Goal: Check status: Check status

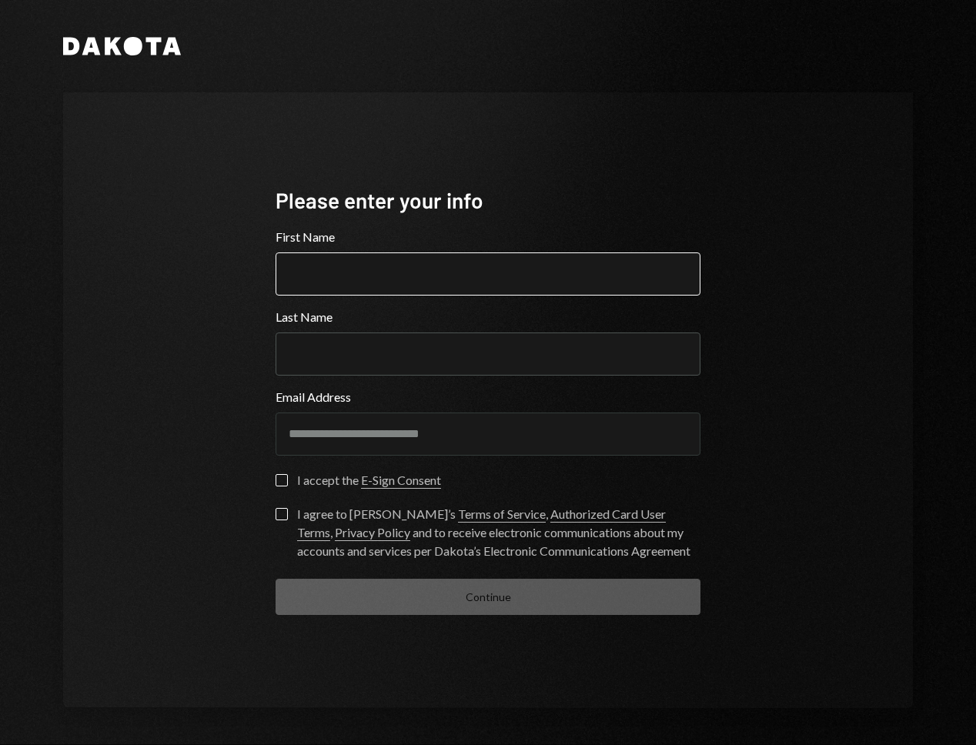
click at [413, 264] on input "First Name" at bounding box center [488, 273] width 425 height 43
type input "******"
type input "****"
type button "on"
click at [284, 486] on label "on I accept the E-Sign Consent" at bounding box center [358, 481] width 165 height 15
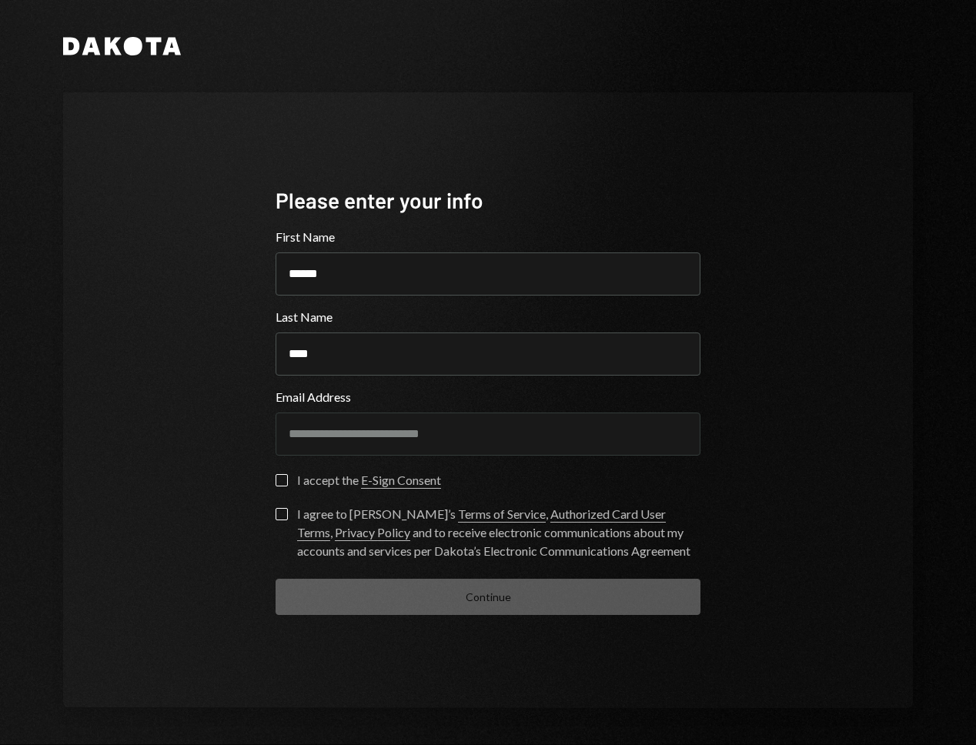
click at [284, 486] on button "on" at bounding box center [282, 480] width 12 height 12
click at [281, 516] on button "I agree to [PERSON_NAME]’s Terms of Service , Authorized Card User Terms , Priv…" at bounding box center [282, 514] width 12 height 12
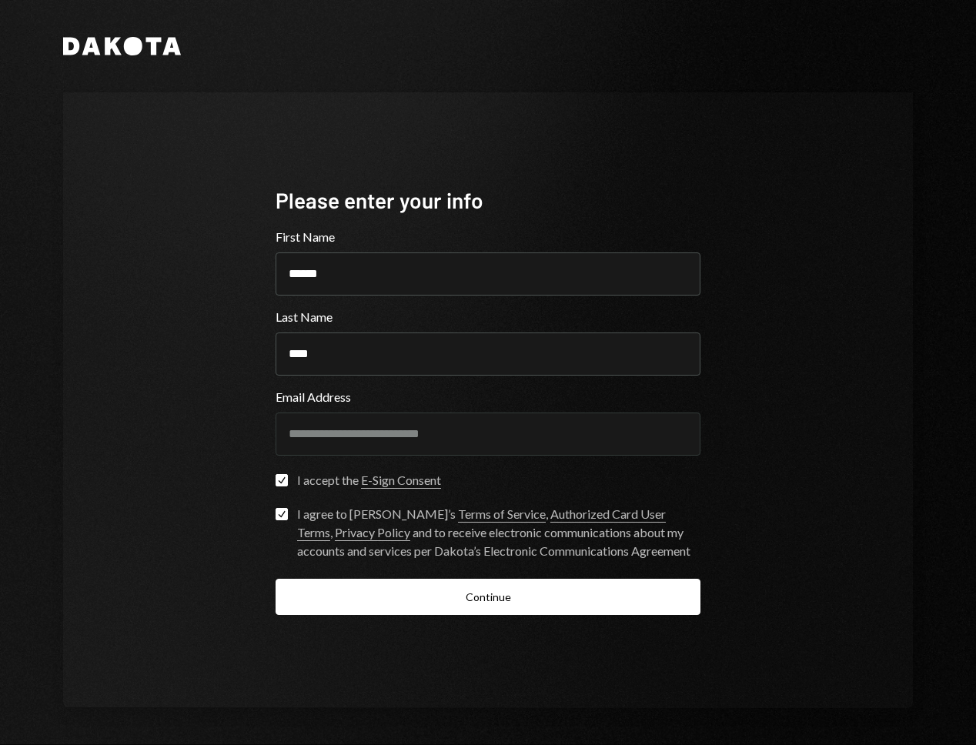
click at [345, 593] on button "Continue" at bounding box center [488, 597] width 425 height 36
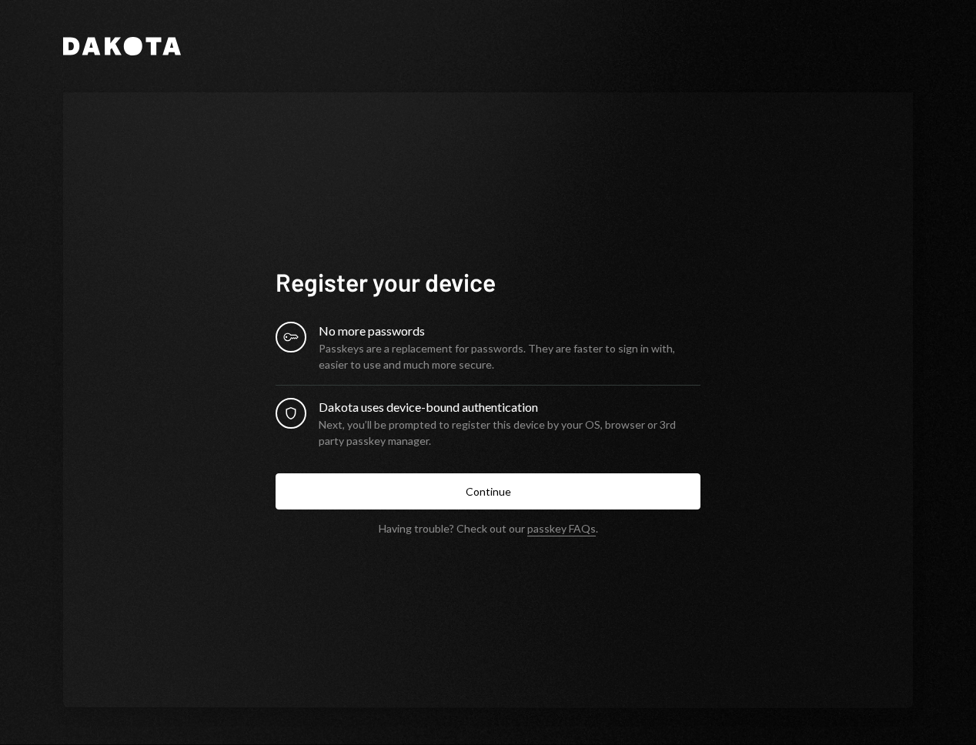
click at [457, 489] on button "Continue" at bounding box center [488, 491] width 425 height 36
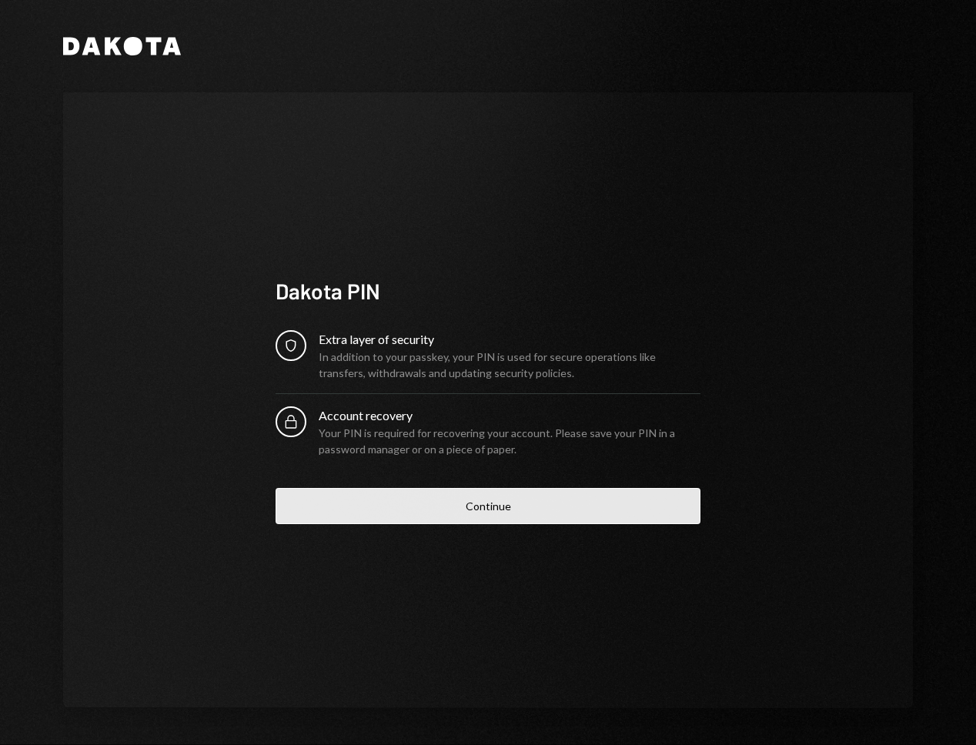
click at [421, 510] on button "Continue" at bounding box center [488, 506] width 425 height 36
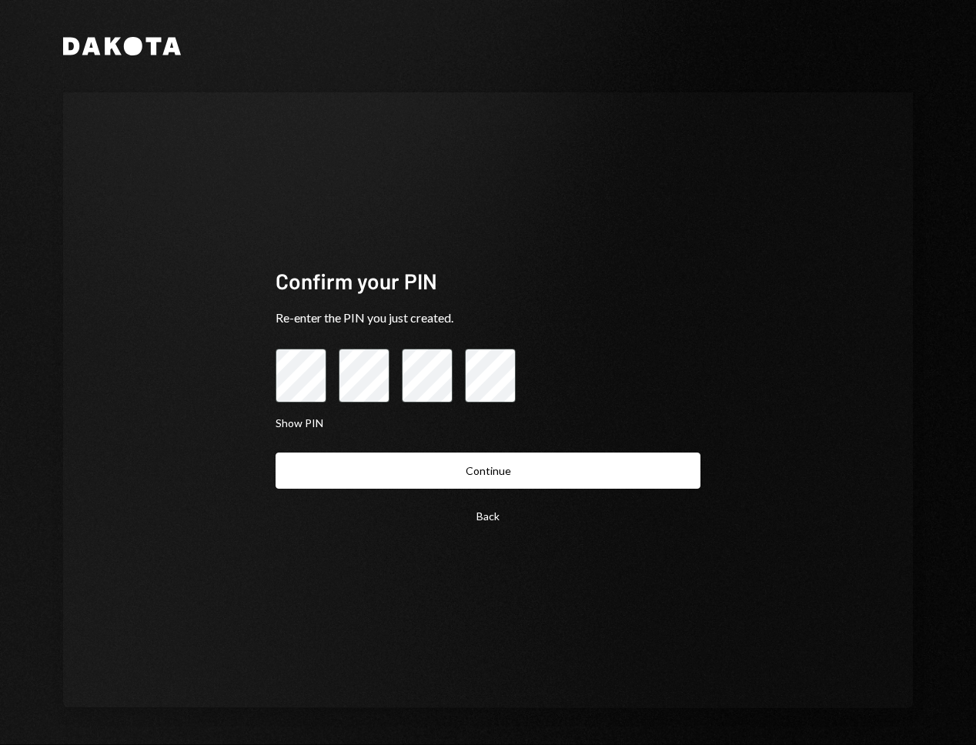
click at [423, 483] on button "Continue" at bounding box center [488, 471] width 425 height 36
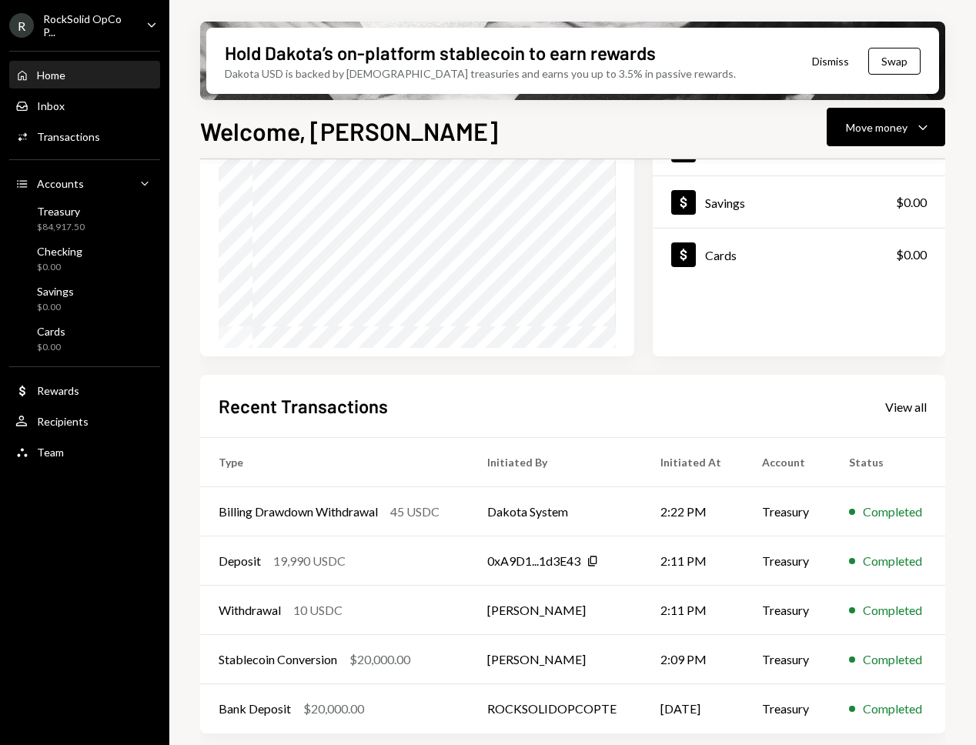
scroll to position [182, 0]
click at [86, 142] on div "Transactions" at bounding box center [68, 136] width 63 height 13
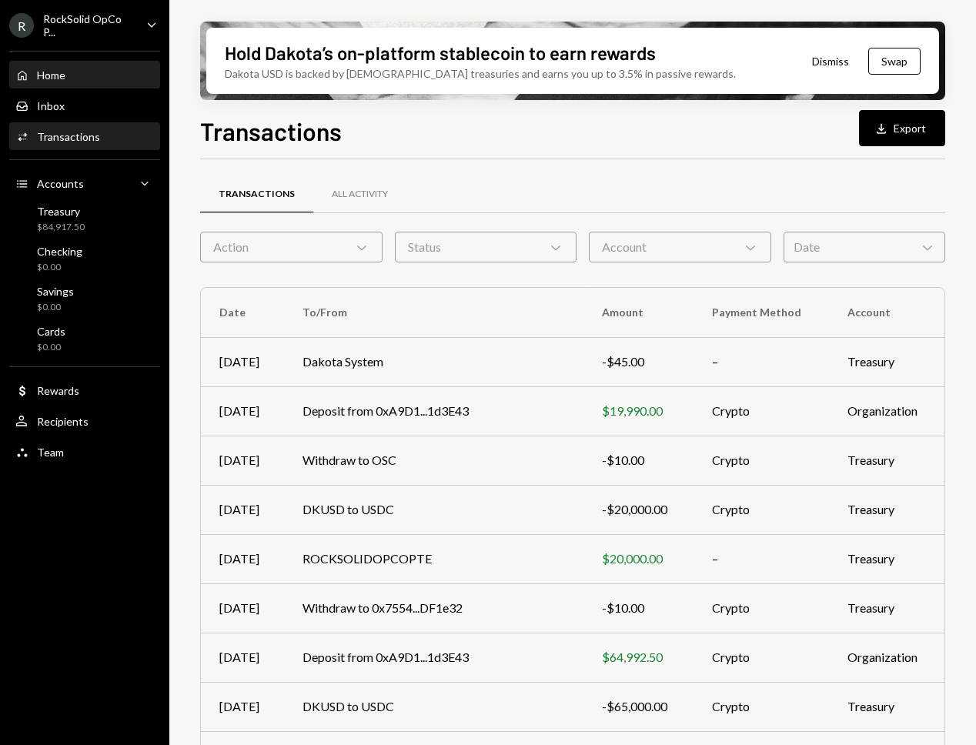
click at [54, 76] on div "Home" at bounding box center [51, 75] width 28 height 13
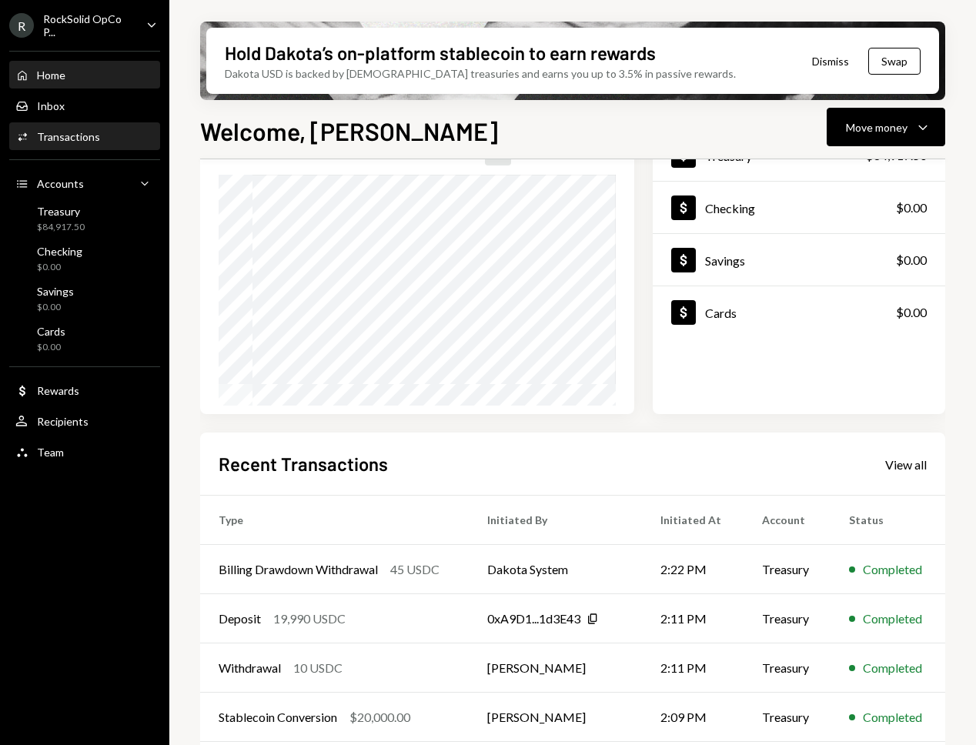
scroll to position [129, 0]
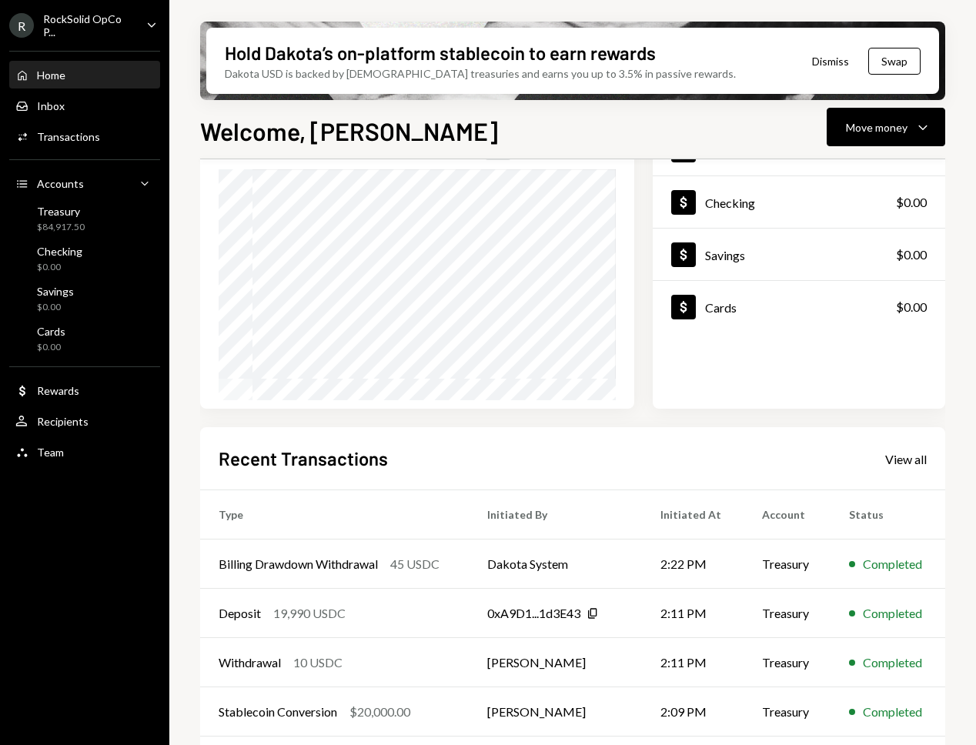
click at [42, 75] on div "Home" at bounding box center [51, 75] width 28 height 13
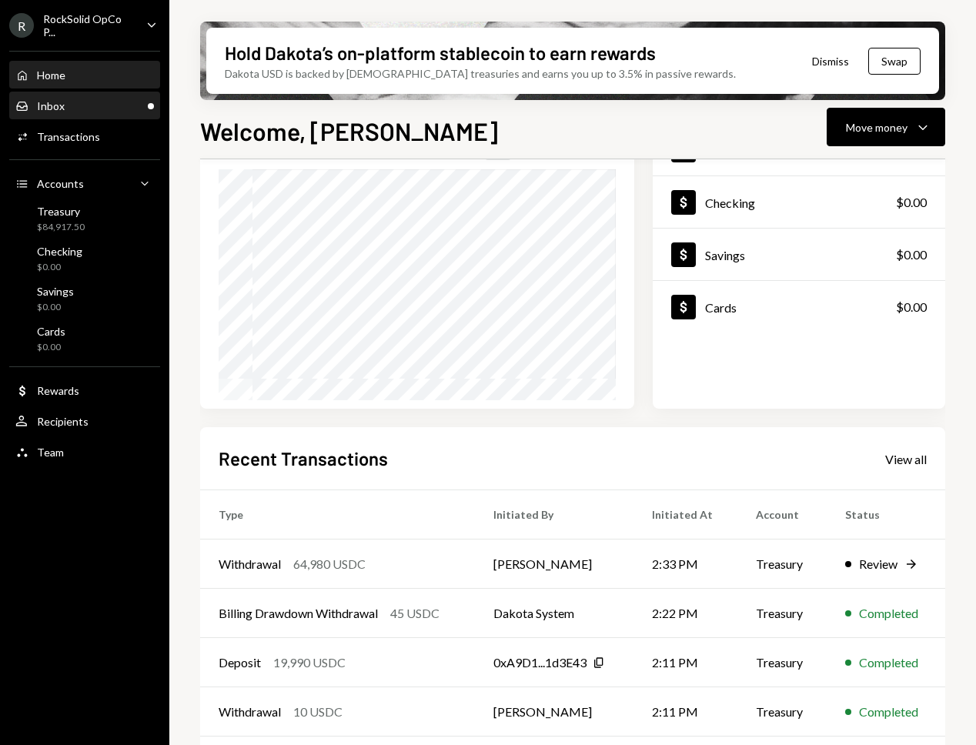
click at [65, 105] on div "Inbox Inbox" at bounding box center [84, 106] width 139 height 14
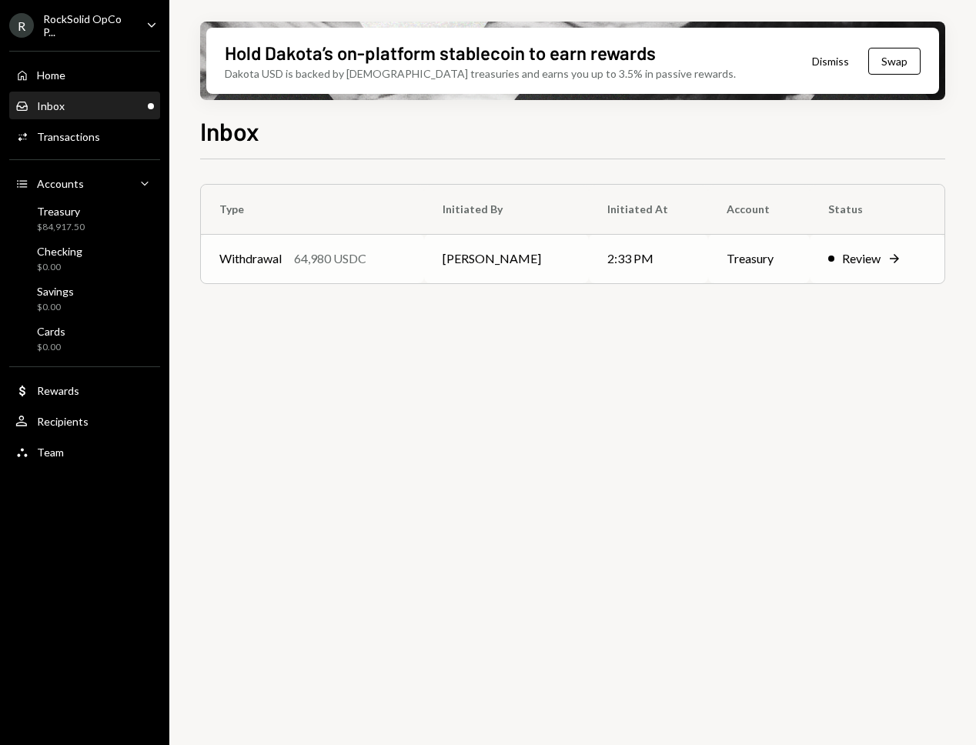
click at [698, 269] on tr "Withdrawal 64,980 USDC [PERSON_NAME] 2:33 PM Treasury Review Right Arrow" at bounding box center [573, 258] width 744 height 49
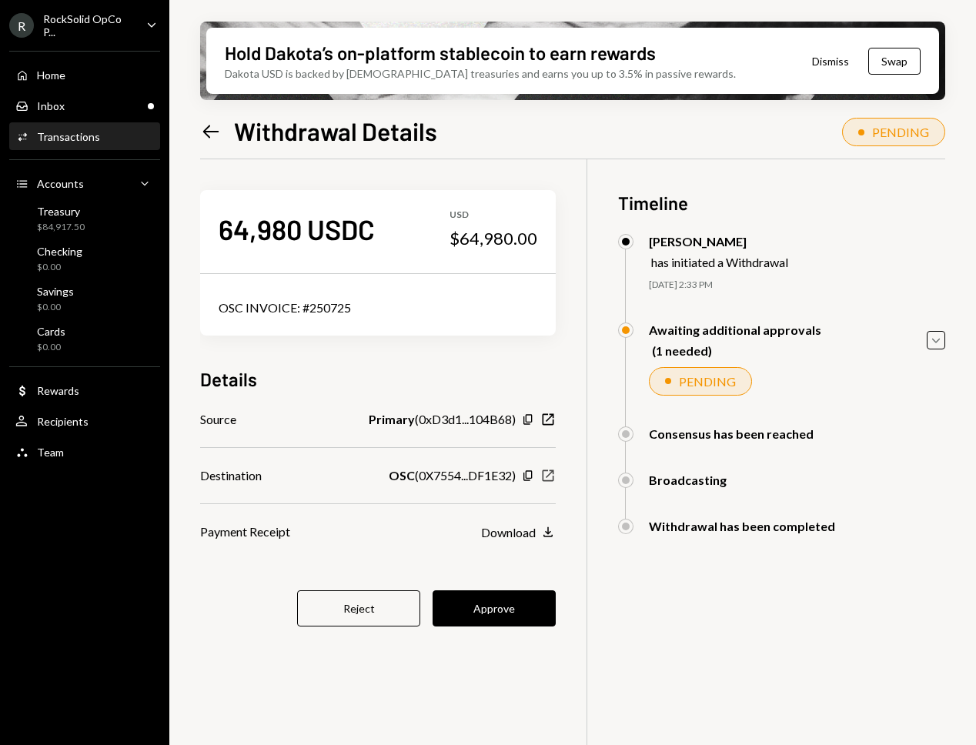
click at [554, 477] on icon "button" at bounding box center [549, 476] width 12 height 12
click at [532, 476] on icon "button" at bounding box center [527, 475] width 8 height 10
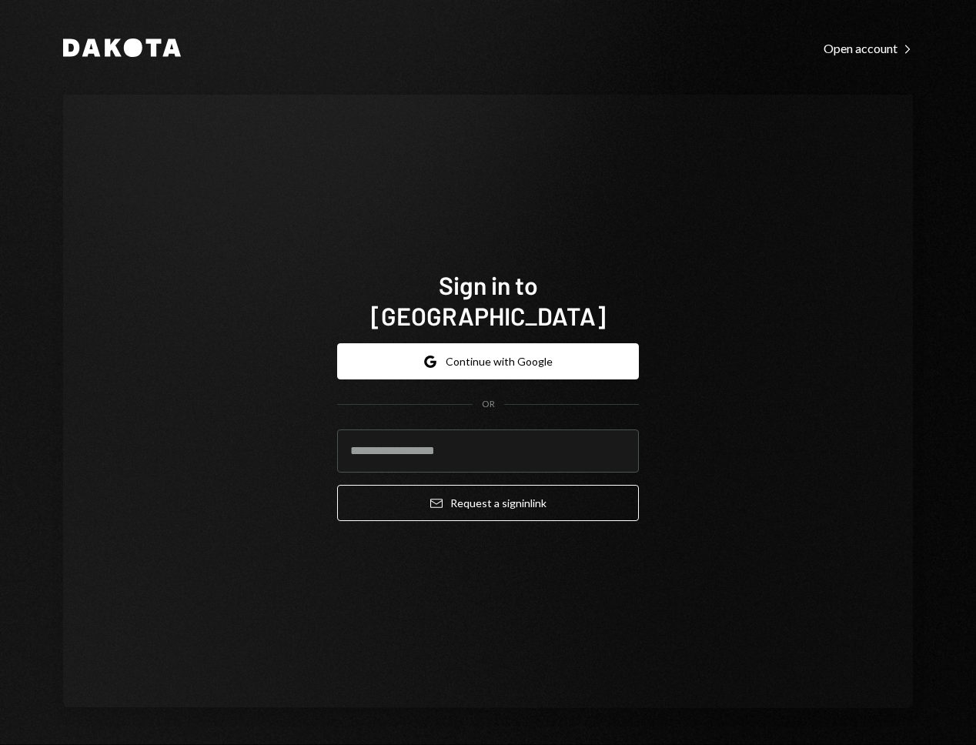
drag, startPoint x: 607, startPoint y: 73, endPoint x: 673, endPoint y: 37, distance: 75.4
click at [607, 73] on div "Dakota Open account Right Caret Sign in to [GEOGRAPHIC_DATA] Google Continue wi…" at bounding box center [488, 372] width 924 height 745
click at [423, 443] on input "email" at bounding box center [488, 451] width 302 height 43
click at [452, 431] on input "email" at bounding box center [488, 451] width 302 height 43
type input "**********"
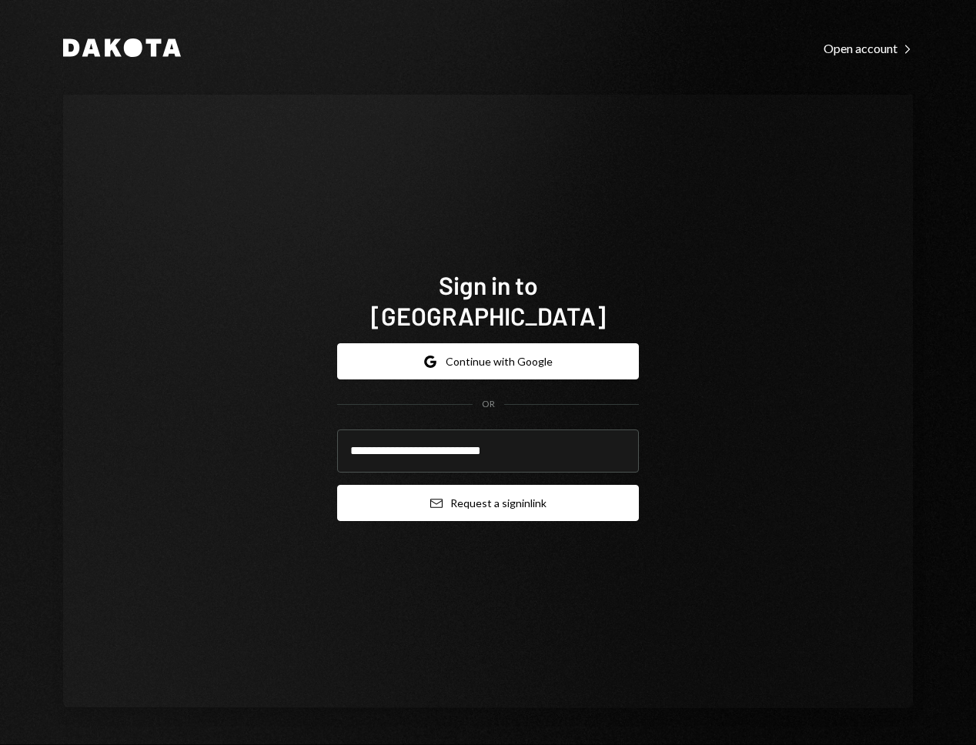
click at [468, 485] on button "Email Request a sign in link" at bounding box center [488, 503] width 302 height 36
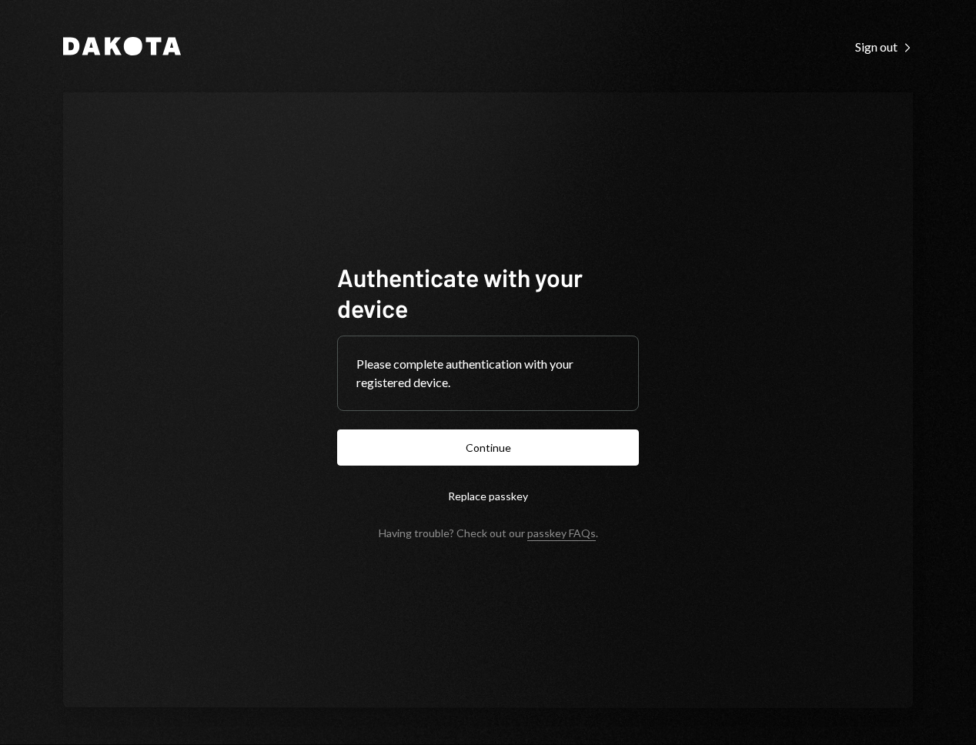
click at [488, 456] on button "Continue" at bounding box center [488, 448] width 302 height 36
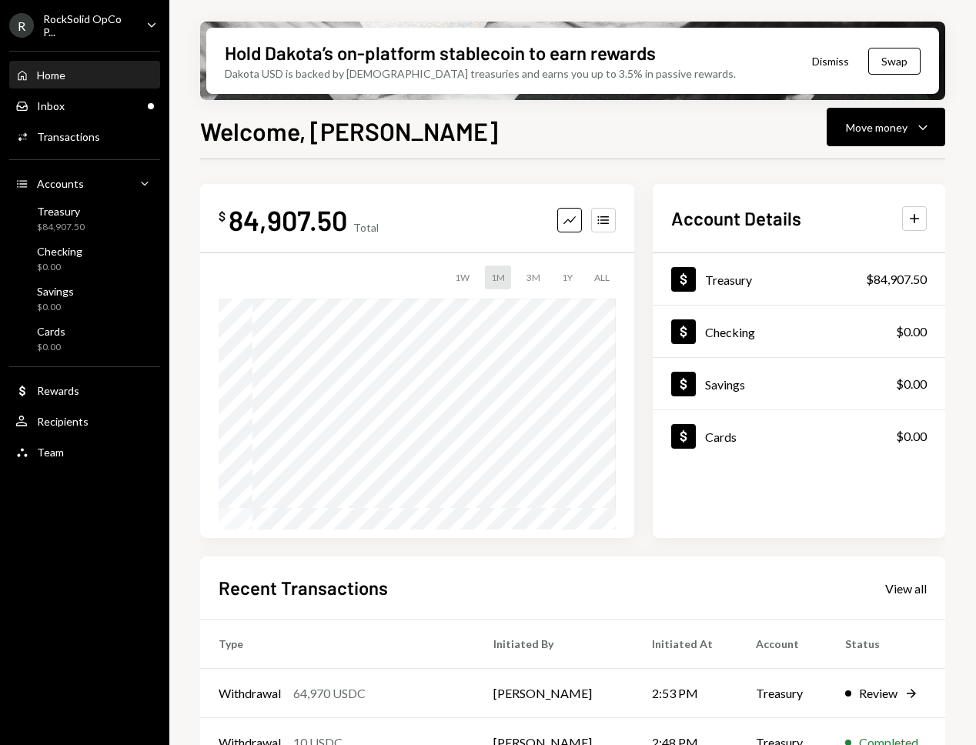
scroll to position [1, 0]
click at [70, 108] on div "Inbox Inbox" at bounding box center [84, 106] width 139 height 14
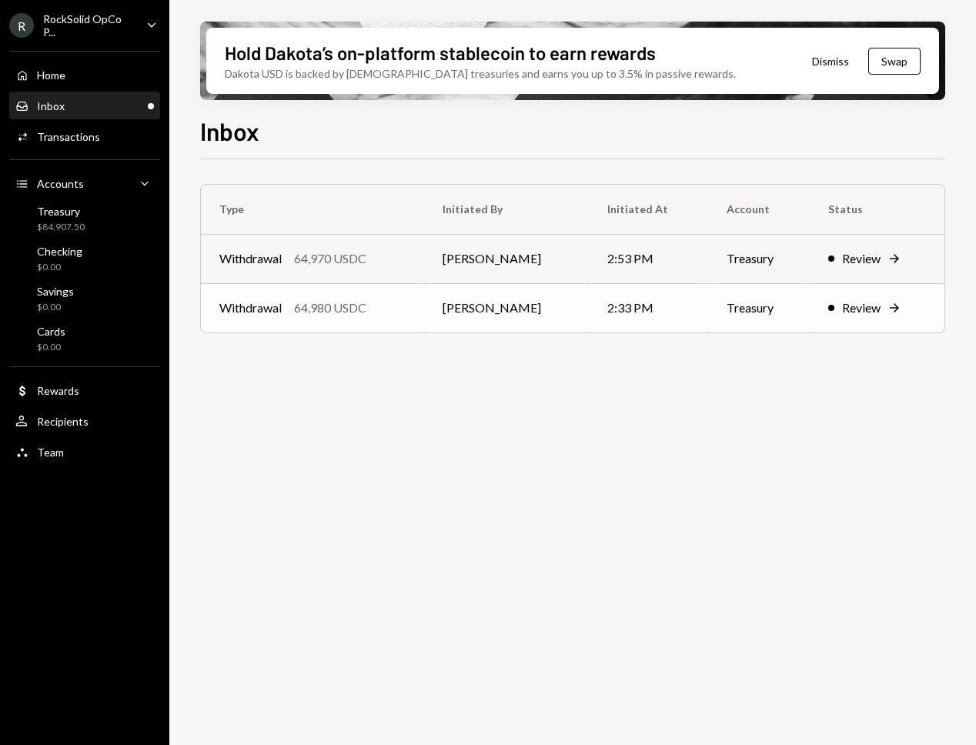
click at [413, 317] on td "Withdrawal 64,980 USDC" at bounding box center [312, 307] width 223 height 49
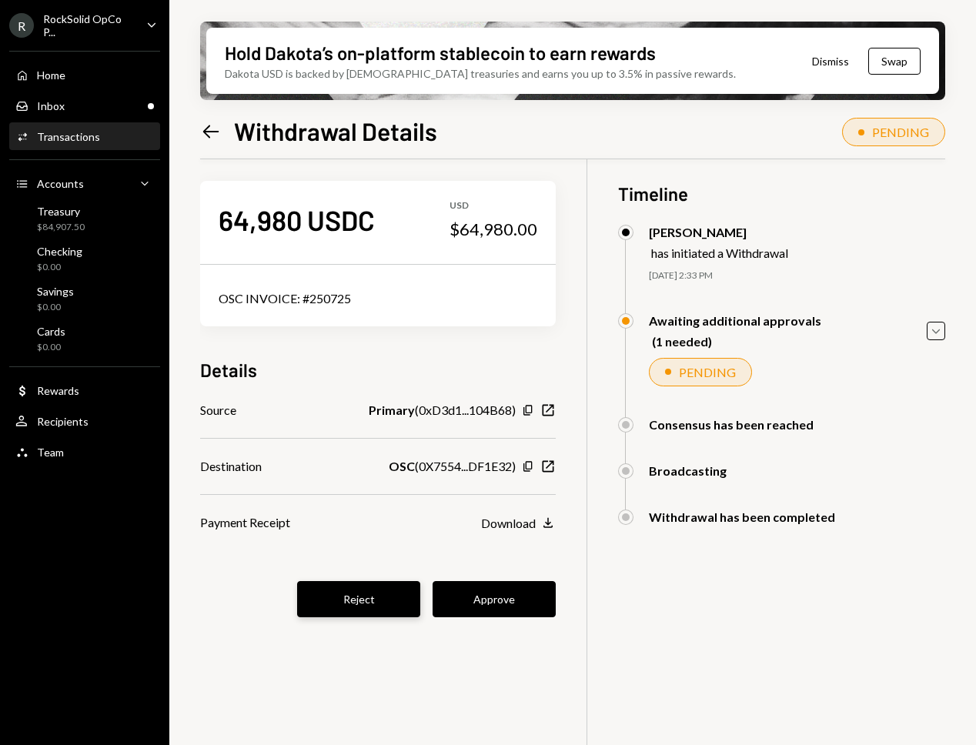
scroll to position [8, 0]
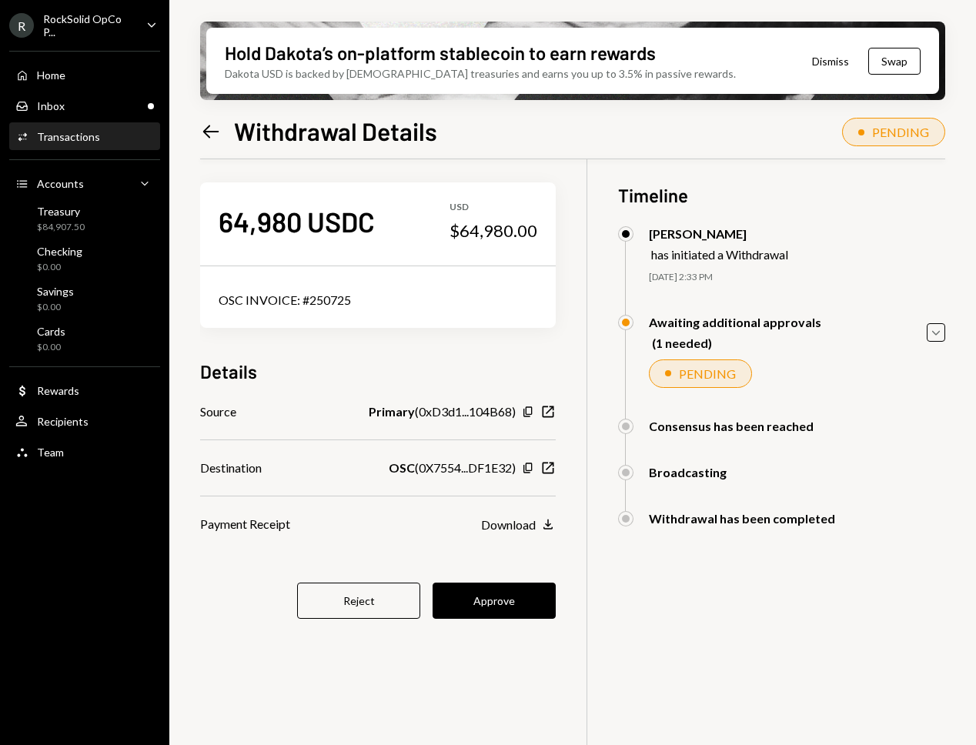
click at [394, 588] on button "Reject" at bounding box center [358, 601] width 123 height 36
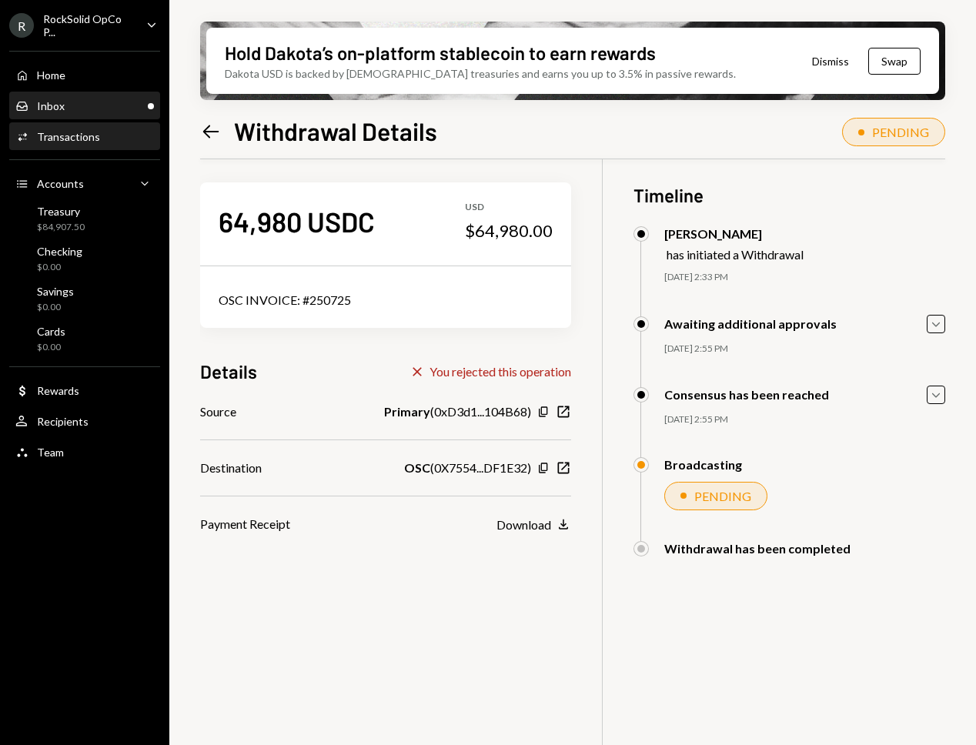
click at [66, 111] on div "Inbox Inbox" at bounding box center [84, 106] width 139 height 14
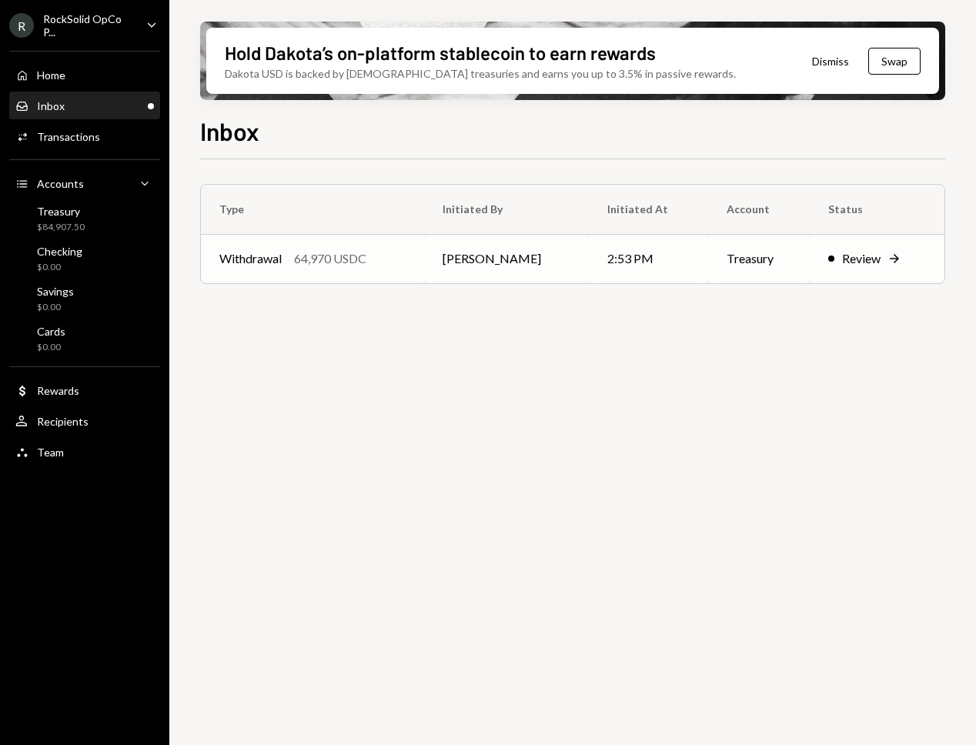
click at [341, 260] on div "64,970 USDC" at bounding box center [330, 258] width 72 height 18
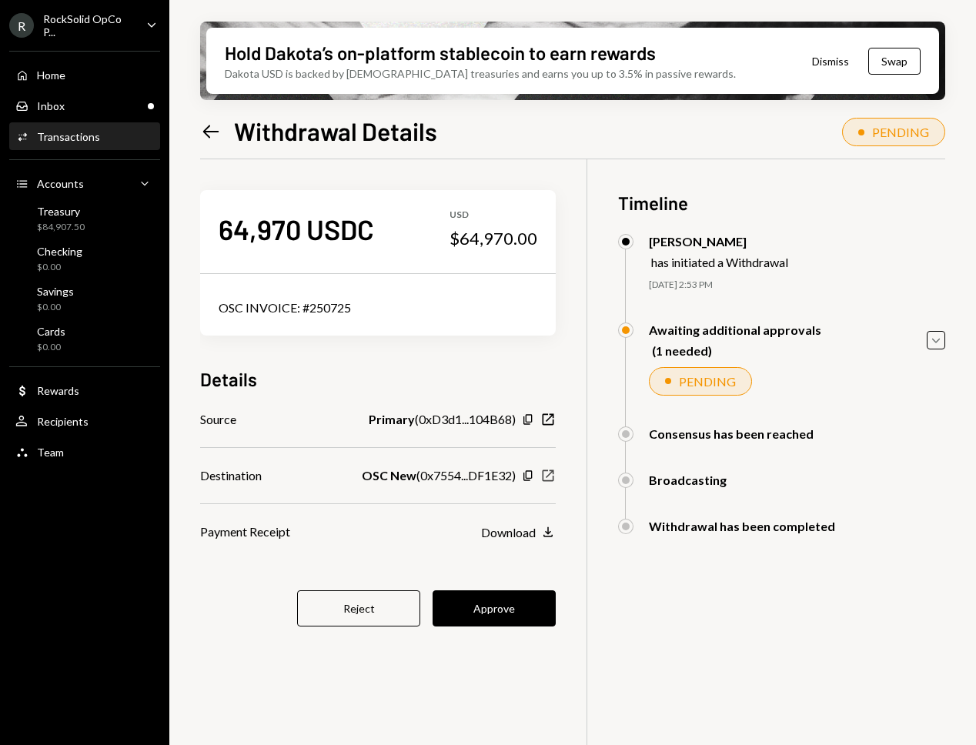
click at [556, 472] on icon "New Window" at bounding box center [547, 475] width 15 height 15
click at [554, 470] on icon "button" at bounding box center [549, 476] width 12 height 12
click at [492, 603] on button "Approve" at bounding box center [494, 608] width 123 height 36
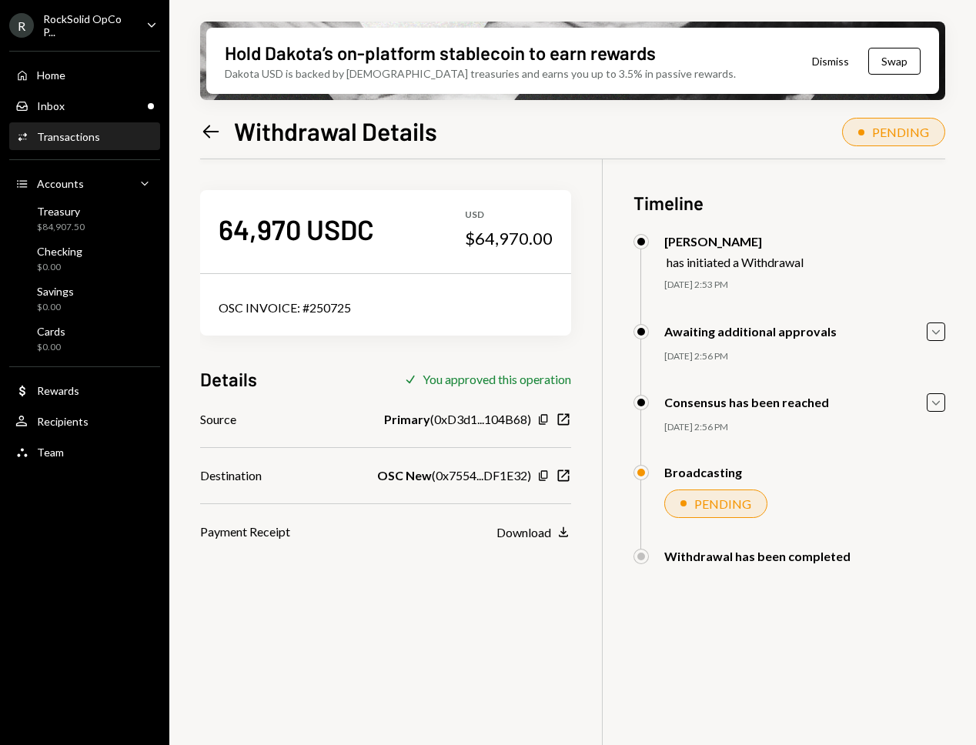
scroll to position [12, 0]
